Goal: Contribute content: Add original content to the website for others to see

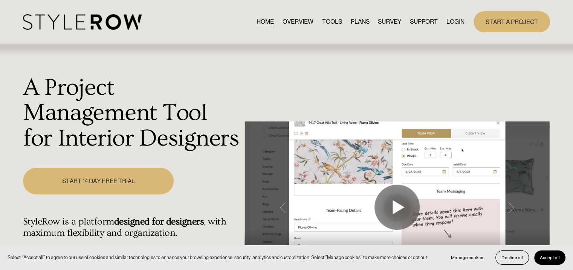
click at [450, 21] on link "LOGIN" at bounding box center [455, 22] width 18 height 10
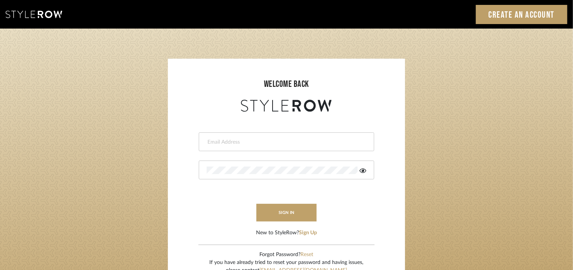
type input "[EMAIL_ADDRESS][PERSON_NAME][DOMAIN_NAME]"
click at [269, 177] on div at bounding box center [286, 170] width 175 height 19
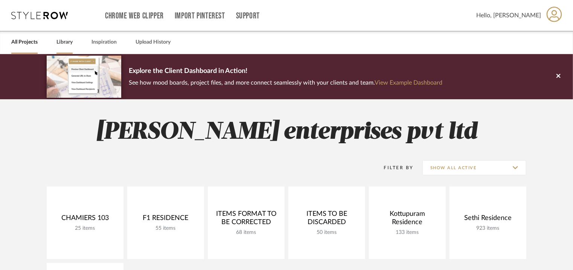
click at [65, 43] on link "Library" at bounding box center [64, 42] width 16 height 10
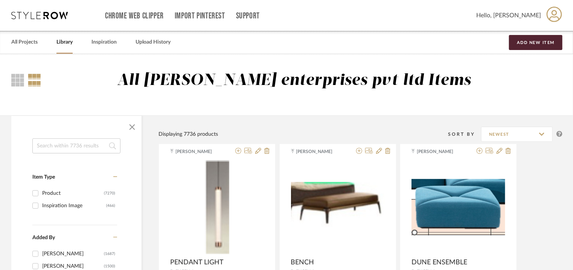
click at [63, 143] on input at bounding box center [76, 146] width 88 height 15
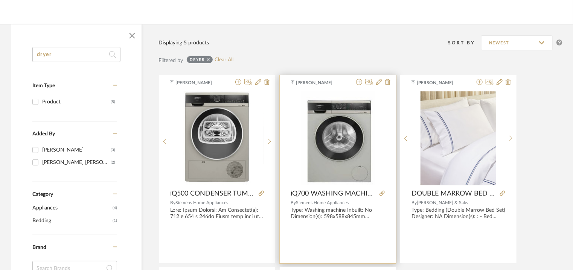
scroll to position [113, 0]
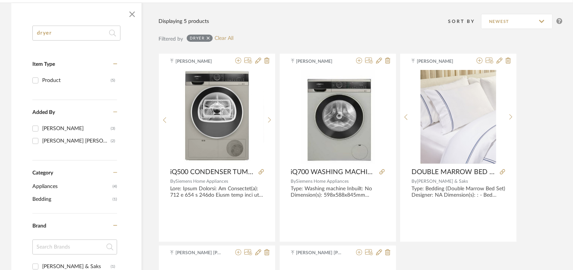
click at [0, 46] on div "dryer Item Type Product (5) Added By [PERSON_NAME] (3) [PERSON_NAME] [PERSON_NA…" at bounding box center [286, 245] width 573 height 484
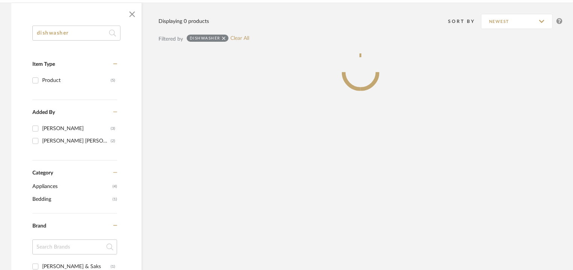
type input "dishwasher"
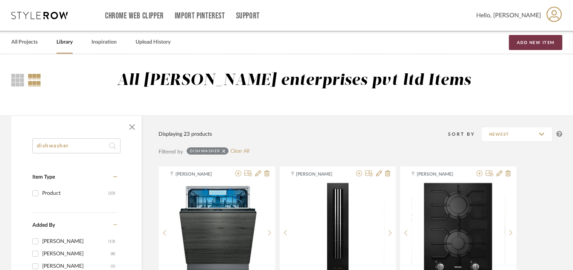
click at [546, 42] on button "Add New Item" at bounding box center [535, 42] width 53 height 15
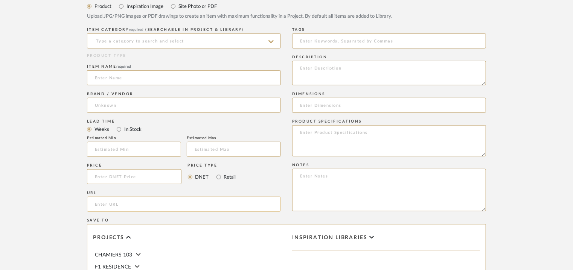
scroll to position [301, 0]
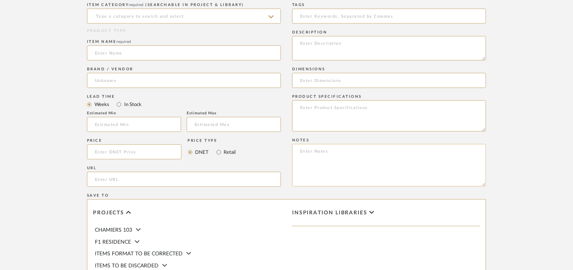
paste textarea "Price: 1) W1820 x D1160 x H250mm = INR.59,125/- 2) W1450 x D1030 x H250mm = INR…"
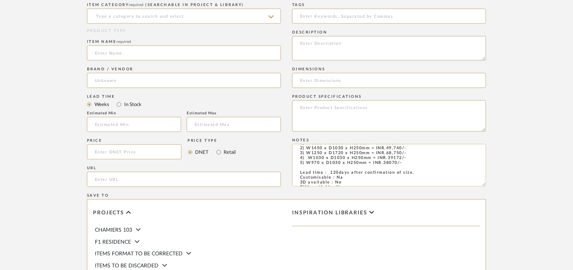
scroll to position [0, 0]
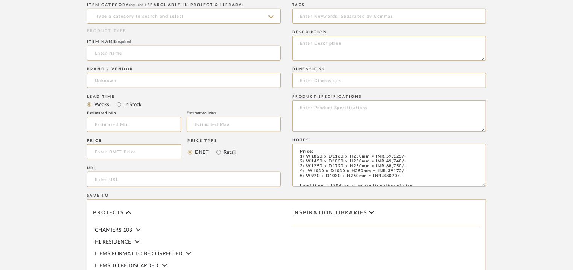
type textarea "Price: 1) W1820 x D1160 x H250mm = INR.59,125/- 2) W1450 x D1030 x H250mm = INR…"
click at [367, 44] on textarea at bounding box center [389, 48] width 194 height 24
paste textarea "Type : Sectional sofa Dimensions : 1) W1820 x D1160 x H250mm 2) W1450 x D1030 x…"
drag, startPoint x: 372, startPoint y: 53, endPoint x: 307, endPoint y: 52, distance: 65.1
click at [307, 52] on textarea "Type : Sectional sofa Dimensions : 1) W1820 x D1160 x H250mm 2) W1450 x D1030 x…" at bounding box center [389, 48] width 194 height 24
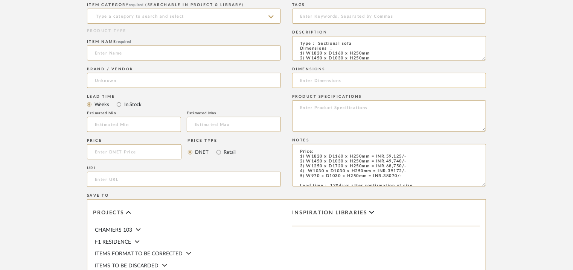
type textarea "Type : Sectional sofa Dimensions : 1) W1820 x D1160 x H250mm 2) W1450 x D1030 x…"
click at [314, 82] on input at bounding box center [389, 80] width 194 height 15
paste input "W1820 x D1160 x H250mm"
type input "W1820 x D1160 x H250mm"
click at [175, 18] on input at bounding box center [184, 16] width 194 height 15
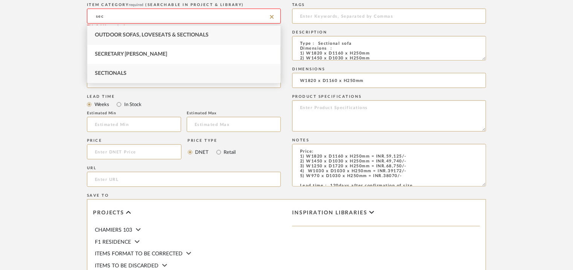
click at [127, 73] on div "Sectionals" at bounding box center [183, 73] width 193 height 19
type input "Sectionals"
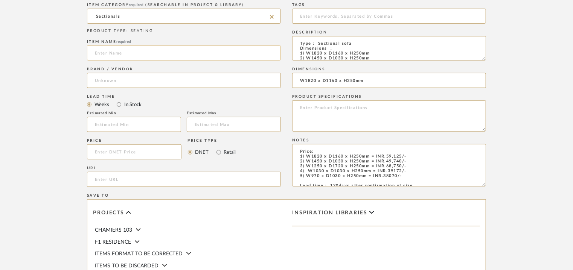
click at [121, 55] on input at bounding box center [184, 53] width 194 height 15
type input "SECTIONAL SOFA"
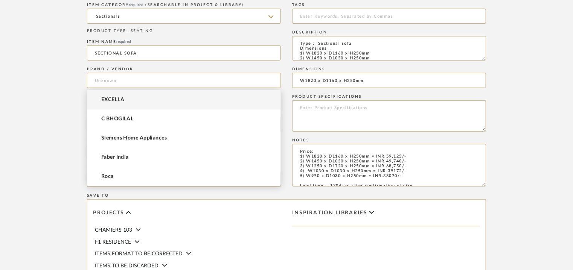
click at [179, 84] on input at bounding box center [184, 80] width 194 height 15
click at [134, 104] on mat-option "EXCELLA" at bounding box center [183, 99] width 193 height 19
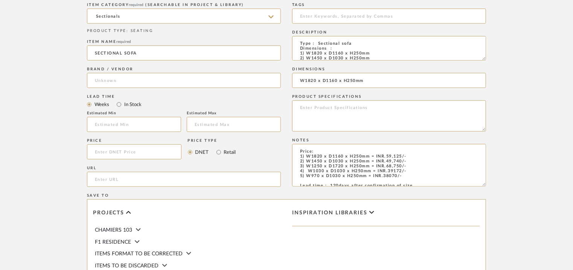
type input "EXCELLA"
click at [126, 123] on input "text" at bounding box center [134, 124] width 94 height 15
type input "17"
drag, startPoint x: 344, startPoint y: 15, endPoint x: 346, endPoint y: 11, distance: 4.2
click at [346, 11] on input at bounding box center [389, 16] width 194 height 15
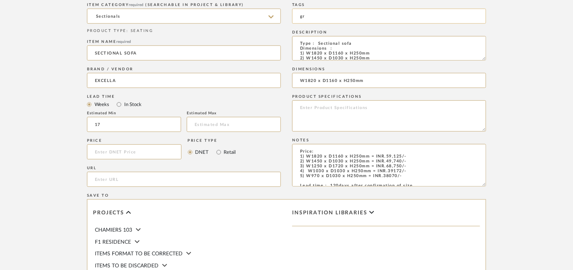
type input "g"
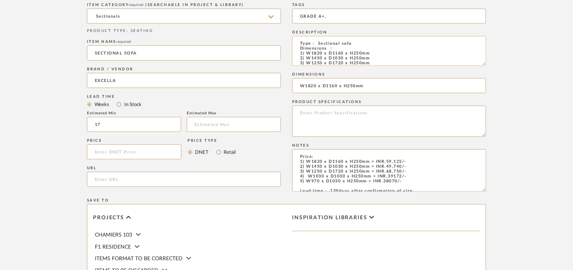
drag, startPoint x: 485, startPoint y: 59, endPoint x: 474, endPoint y: 64, distance: 11.5
click at [474, 64] on textarea "Type : Sectional sofa Dimensions : 1) W1820 x D1160 x H250mm 2) W1450 x D1030 x…" at bounding box center [389, 51] width 194 height 30
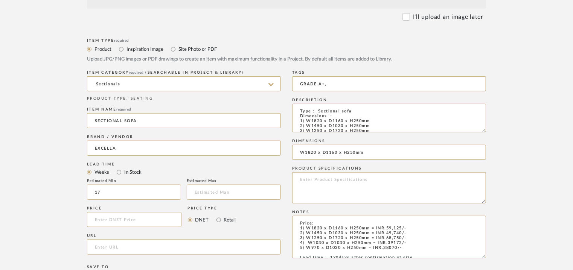
scroll to position [151, 0]
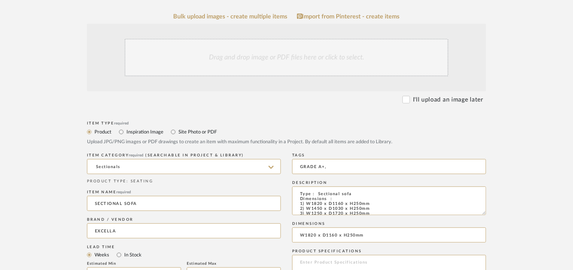
type input "GRADE A+,"
click at [224, 62] on div "Drag and drop image or PDF files here or click to select." at bounding box center [287, 58] width 324 height 38
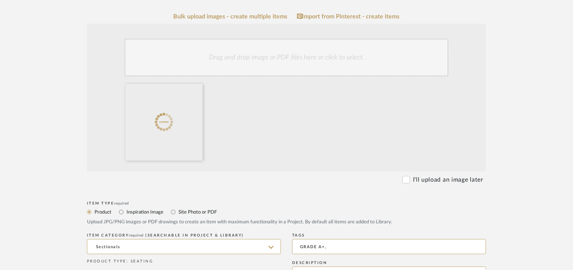
click at [298, 61] on div "Drag and drop image or PDF files here or click to select." at bounding box center [287, 58] width 324 height 38
click at [335, 59] on div "Drag and drop image or PDF files here or click to select." at bounding box center [287, 58] width 324 height 38
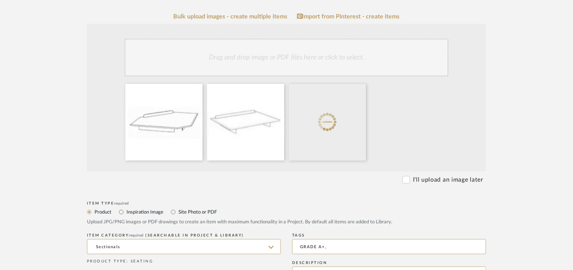
click at [346, 63] on div "Drag and drop image or PDF files here or click to select." at bounding box center [287, 58] width 324 height 38
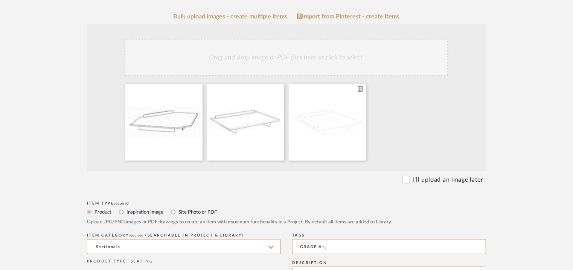
click at [361, 88] on icon at bounding box center [360, 89] width 5 height 6
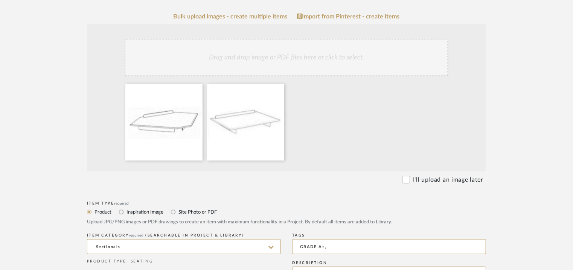
click at [311, 64] on div "Drag and drop image or PDF files here or click to select." at bounding box center [287, 58] width 324 height 38
click at [352, 60] on div "Drag and drop image or PDF files here or click to select." at bounding box center [287, 58] width 324 height 38
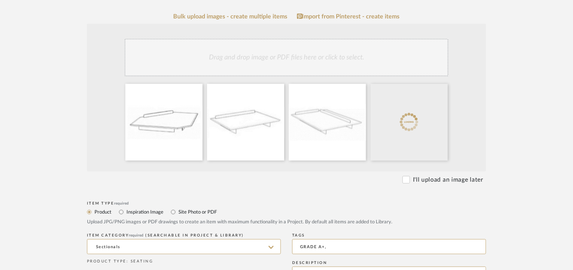
click at [374, 55] on div "Drag and drop image or PDF files here or click to select." at bounding box center [287, 58] width 324 height 38
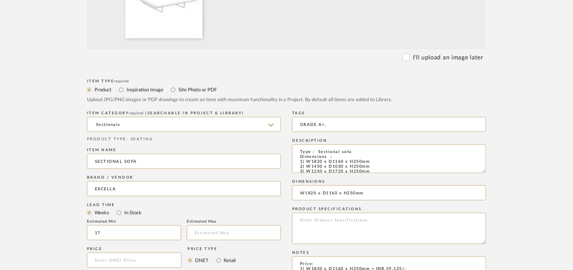
scroll to position [377, 0]
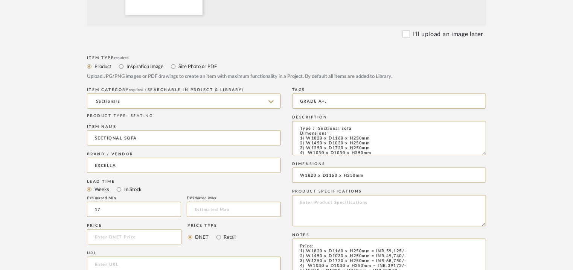
drag, startPoint x: 485, startPoint y: 148, endPoint x: 488, endPoint y: 202, distance: 53.9
click at [488, 197] on form "Bulk upload images - create multiple items Import from Pinterest - create items…" at bounding box center [287, 117] width 480 height 660
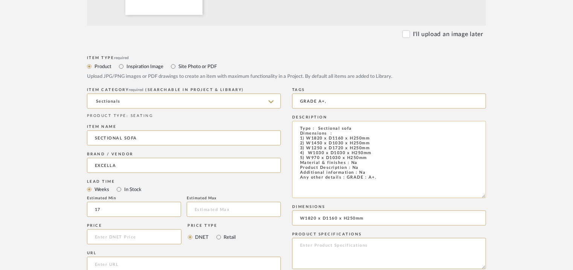
click at [306, 186] on textarea "Type : Sectional sofa Dimensions : 1) W1820 x D1160 x H250mm 2) W1450 x D1030 x…" at bounding box center [389, 159] width 194 height 77
click at [387, 180] on textarea "Type : Sectional sofa Dimensions : 1) W1820 x D1160 x H250mm 2) W1450 x D1030 x…" at bounding box center [389, 159] width 194 height 77
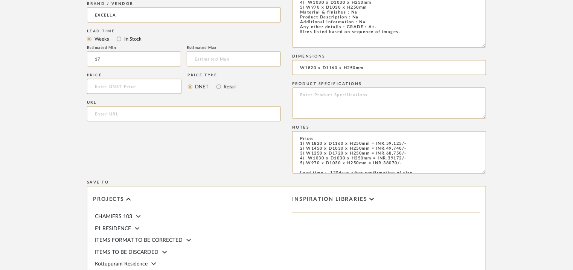
scroll to position [649, 0]
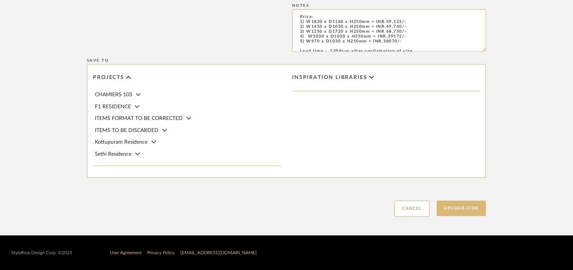
type textarea "Type : Sectional sofa Dimensions : 1) W1820 x D1160 x H250mm 2) W1450 x D1030 x…"
drag, startPoint x: 462, startPoint y: 209, endPoint x: 452, endPoint y: 224, distance: 18.5
click at [462, 209] on button "Upload Item" at bounding box center [462, 208] width 50 height 15
